Goal: Transaction & Acquisition: Purchase product/service

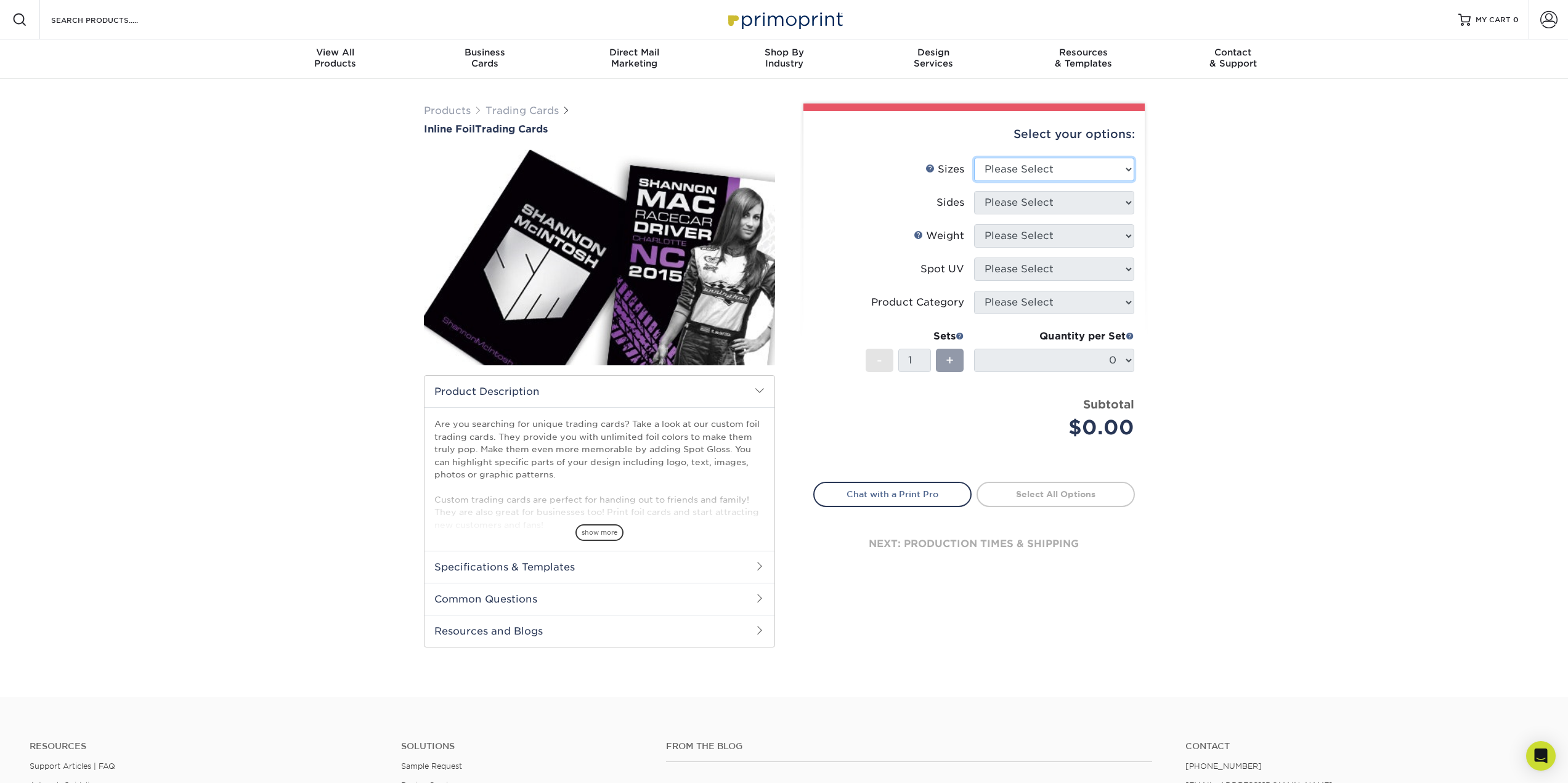
click at [1044, 173] on select "Please Select 2.5" x 3.5"" at bounding box center [1054, 169] width 160 height 23
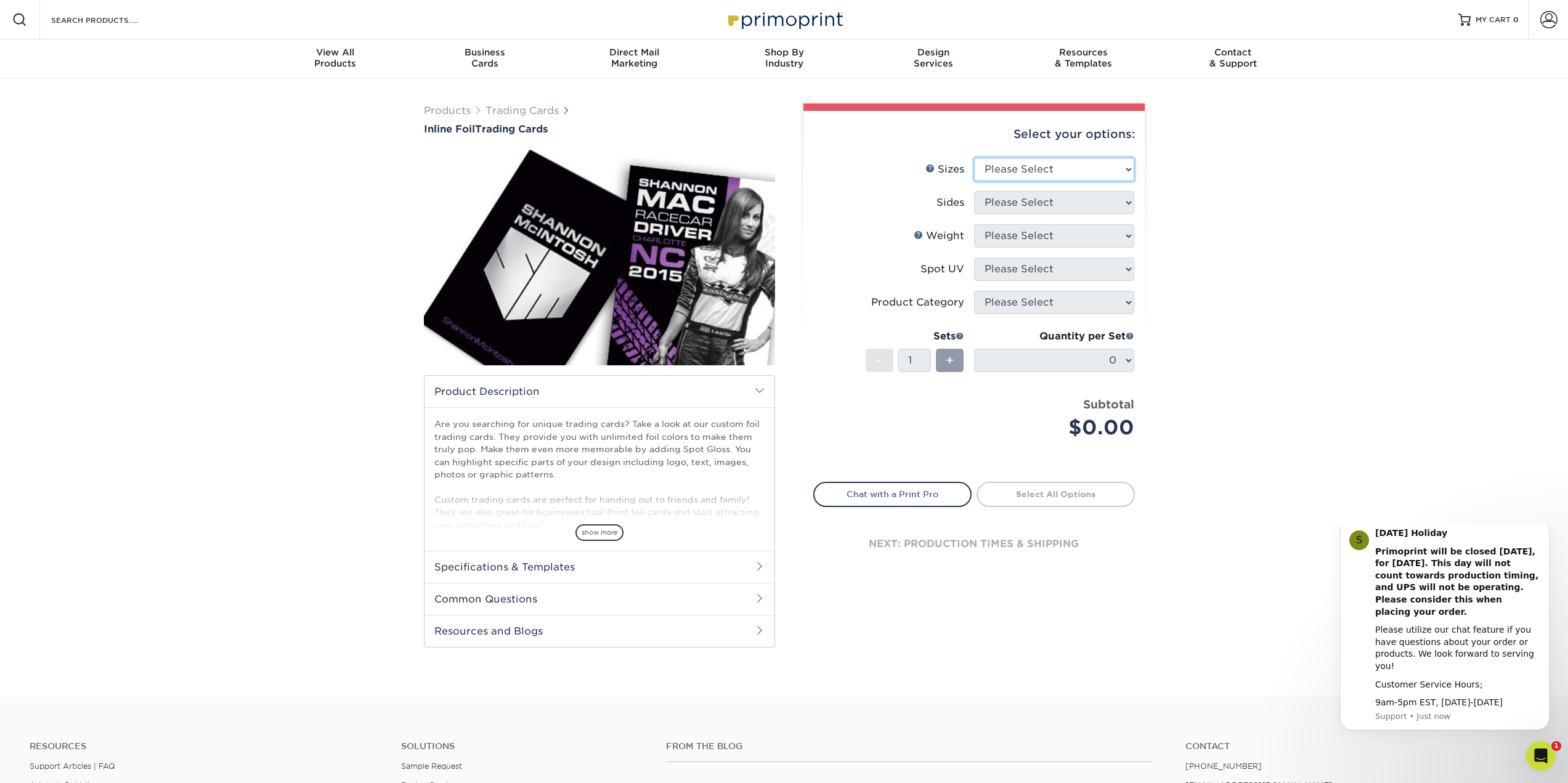
select select "2.50x3.50"
click at [974, 158] on select "Please Select 2.5" x 3.5"" at bounding box center [1054, 169] width 160 height 23
click at [1015, 206] on select "Please Select Print Both Sides - Foil Back Only Print Both Sides - Foil Both Si…" at bounding box center [1054, 203] width 160 height 23
select select "34527644-b4fd-4ffb-9092-1318eefcd9d9"
click at [974, 191] on select "Please Select Print Both Sides - Foil Back Only Print Both Sides - Foil Both Si…" at bounding box center [1054, 203] width 160 height 23
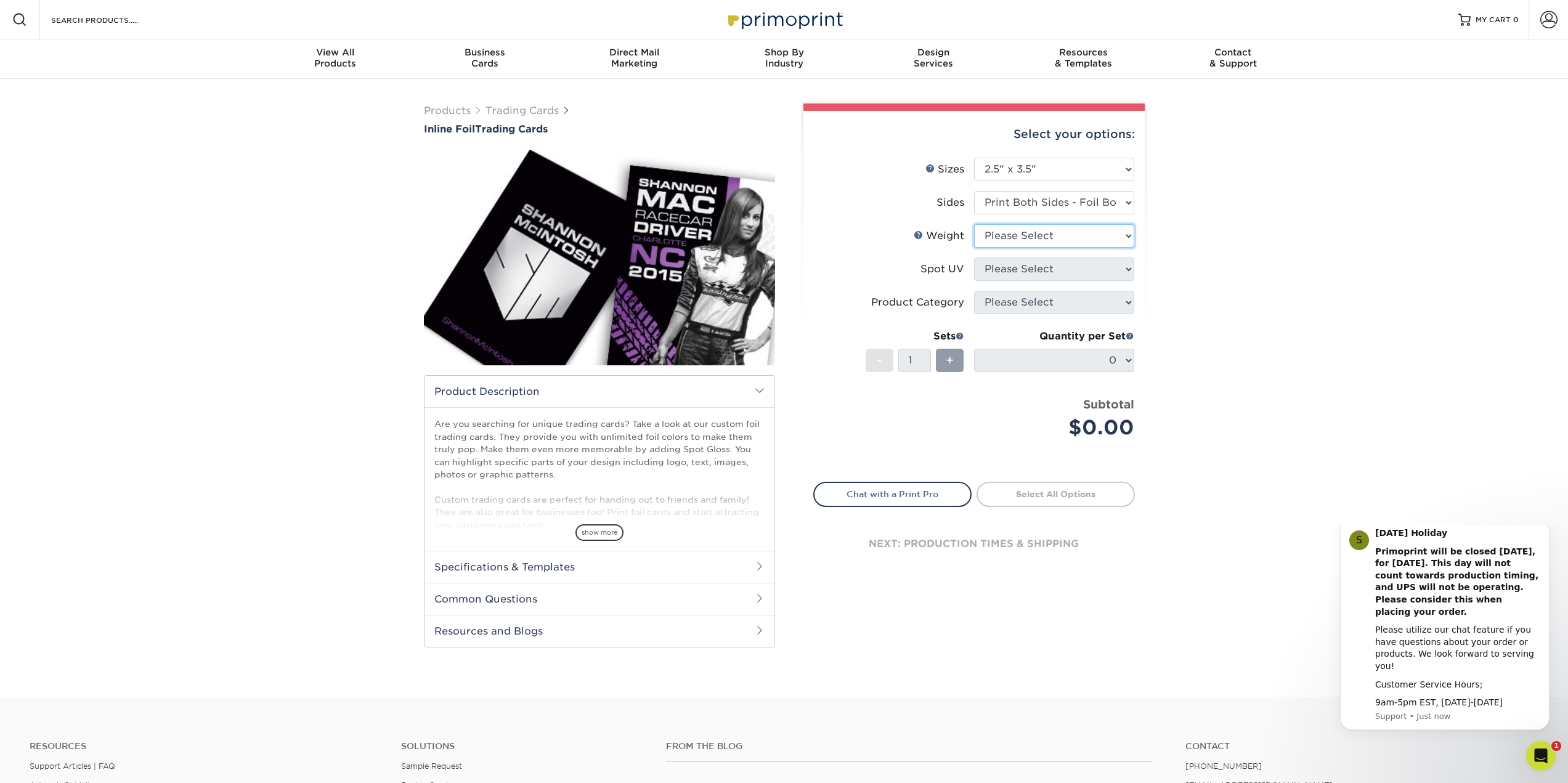
click at [1042, 239] on select "Please Select 16PT" at bounding box center [1054, 236] width 160 height 23
select select "16PT"
click at [974, 224] on select "Please Select 16PT" at bounding box center [1054, 236] width 160 height 23
click at [1027, 266] on select "Please Select No Spot UV Front and Back (Both Sides) Front Only Back Only" at bounding box center [1054, 269] width 160 height 23
select select "1"
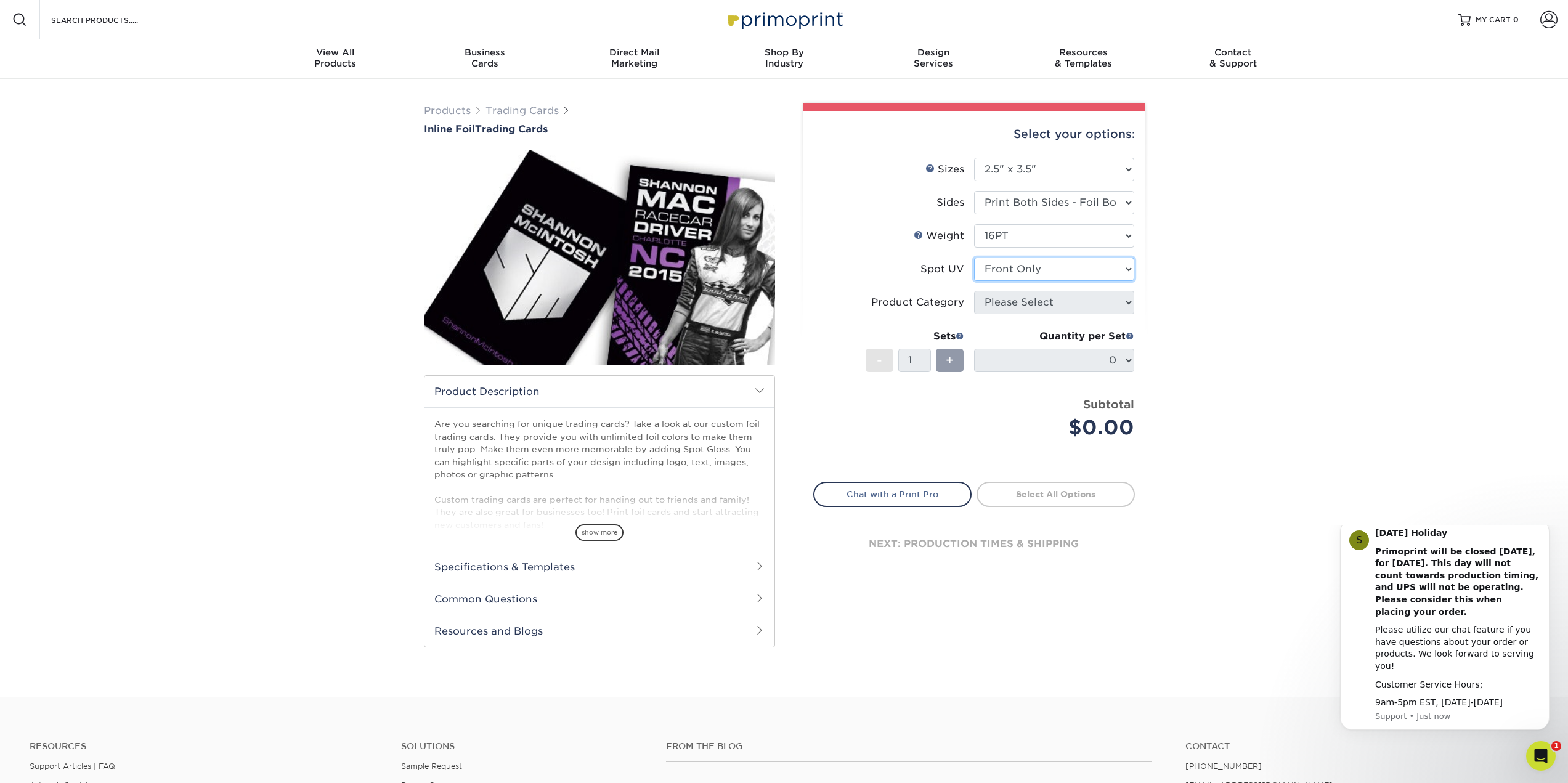
click at [974, 258] on select "Please Select No Spot UV Front and Back (Both Sides) Front Only Back Only" at bounding box center [1054, 269] width 160 height 23
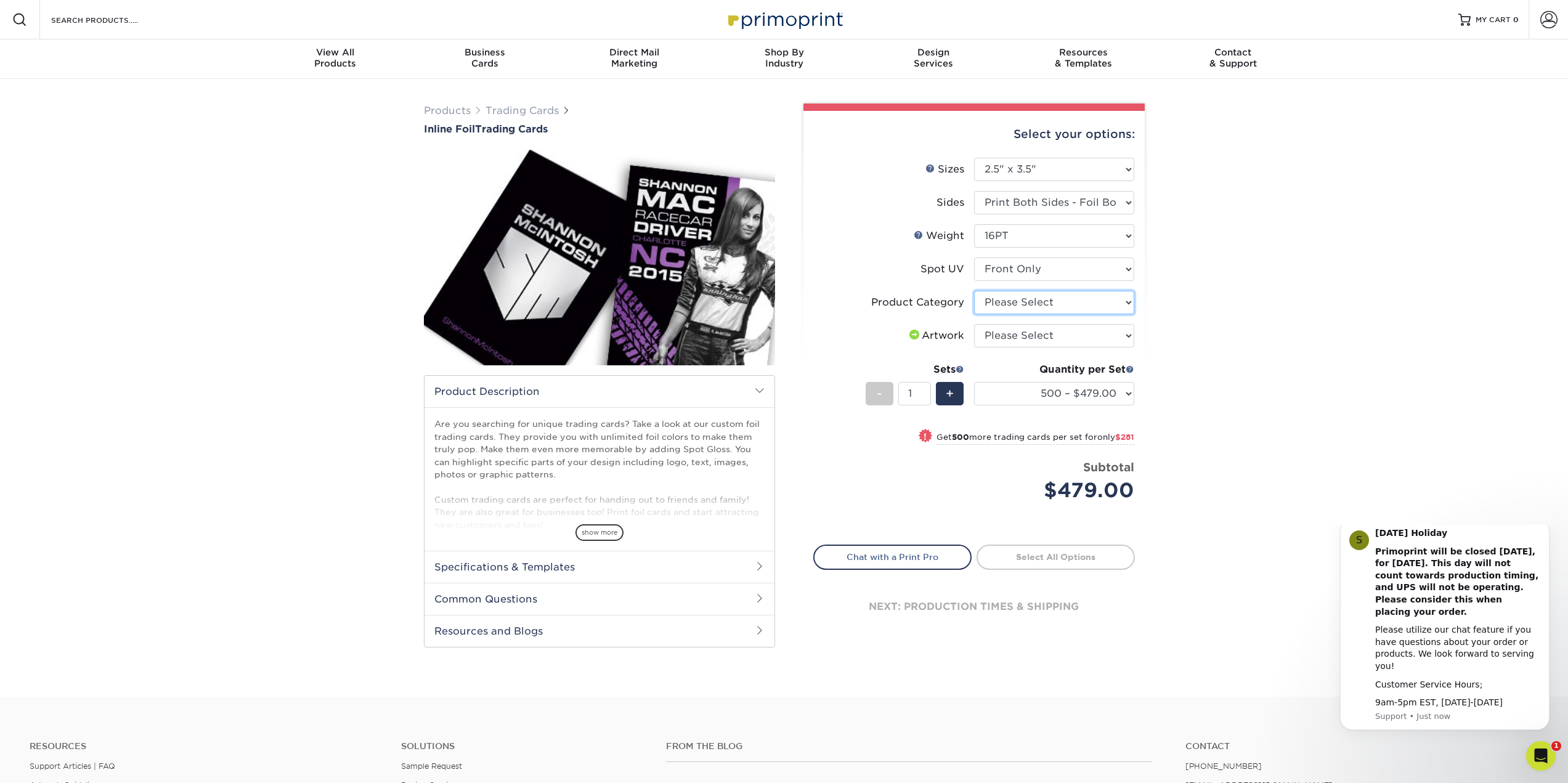
click at [1132, 296] on select "Please Select Trading Cards" at bounding box center [1054, 302] width 160 height 23
select select "c2f9bce9-36c2-409d-b101-c29d9d031e18"
click at [974, 291] on select "Please Select Trading Cards" at bounding box center [1054, 302] width 160 height 23
click at [1030, 340] on select "Please Select I will upload files I need a design - $100" at bounding box center [1054, 336] width 160 height 23
